Goal: Information Seeking & Learning: Learn about a topic

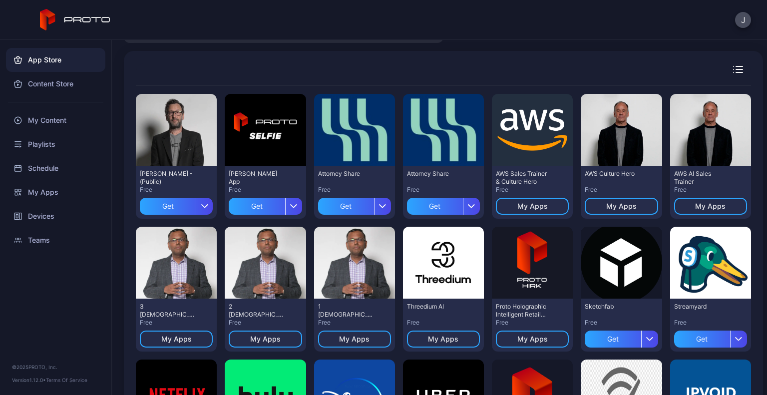
scroll to position [54, 0]
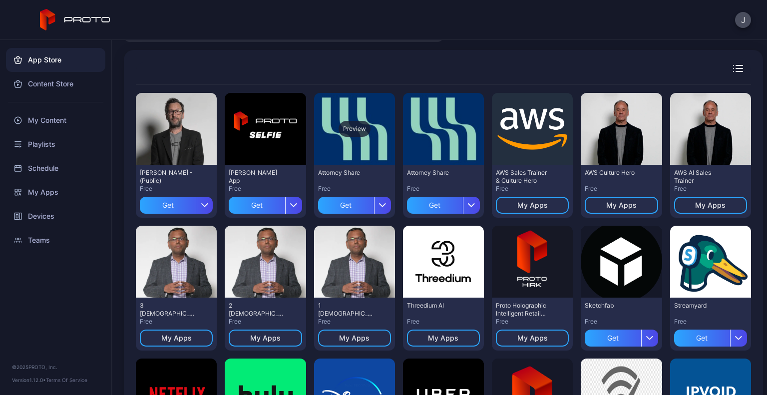
click at [356, 127] on div "Preview" at bounding box center [355, 129] width 32 height 16
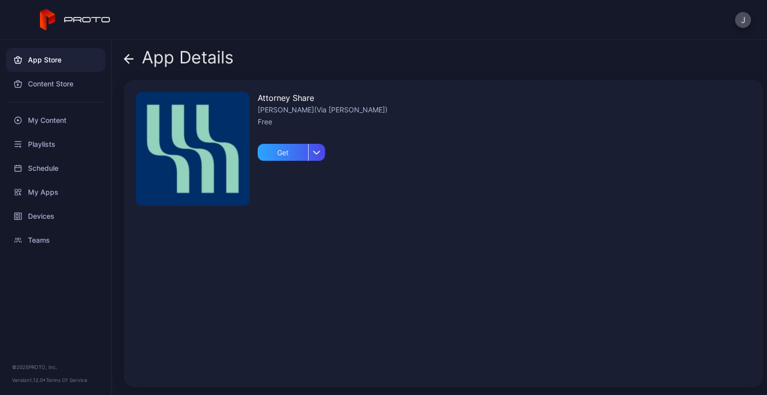
click at [130, 59] on icon at bounding box center [129, 59] width 10 height 10
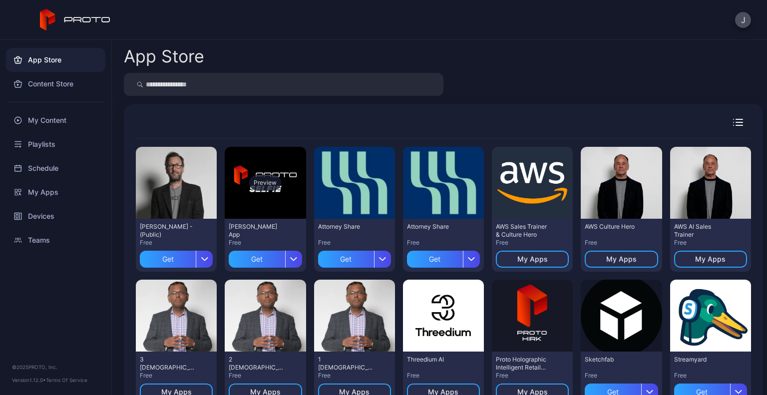
click at [240, 161] on div "Preview" at bounding box center [265, 183] width 81 height 72
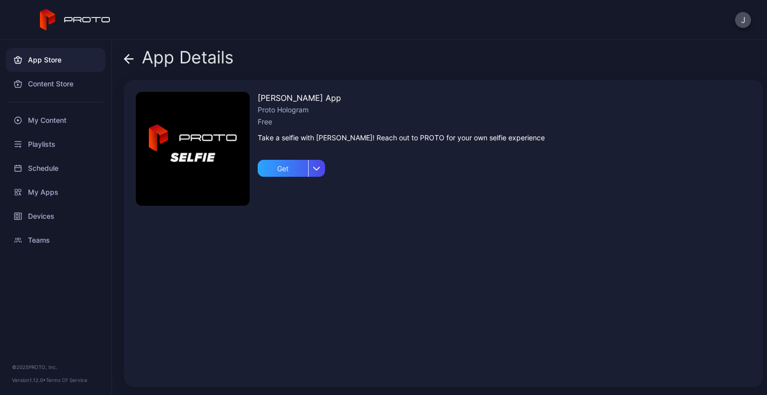
click at [124, 57] on icon at bounding box center [129, 59] width 10 height 10
